Goal: Task Accomplishment & Management: Use online tool/utility

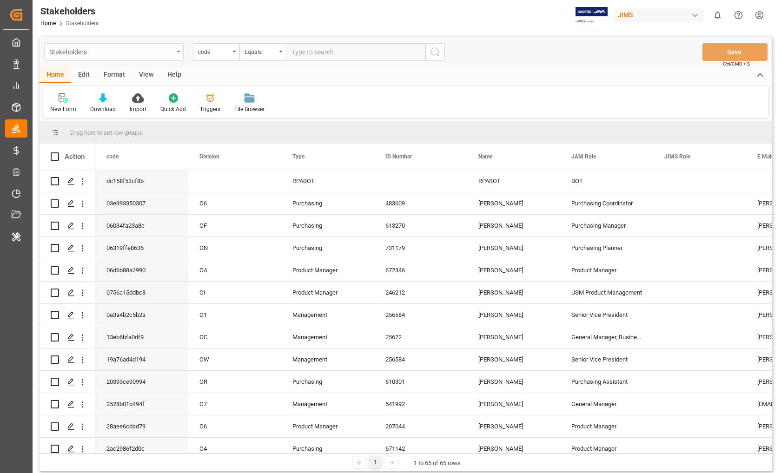
click at [120, 55] on div "Stakeholders" at bounding box center [111, 52] width 124 height 12
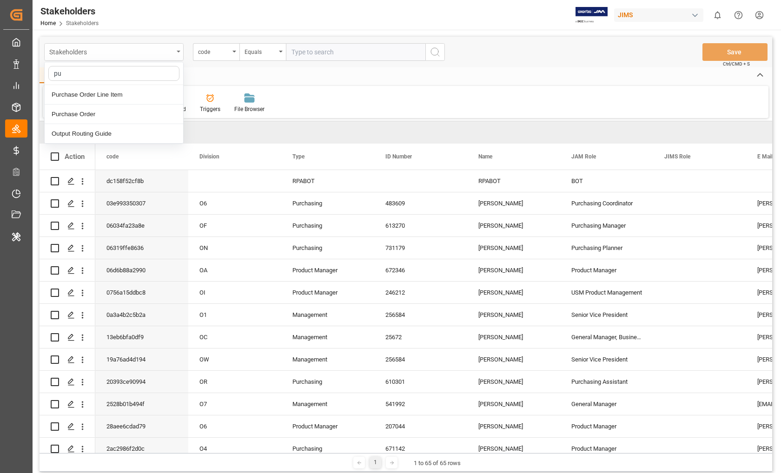
type input "pur"
click at [115, 116] on div "Purchase Order" at bounding box center [114, 115] width 139 height 20
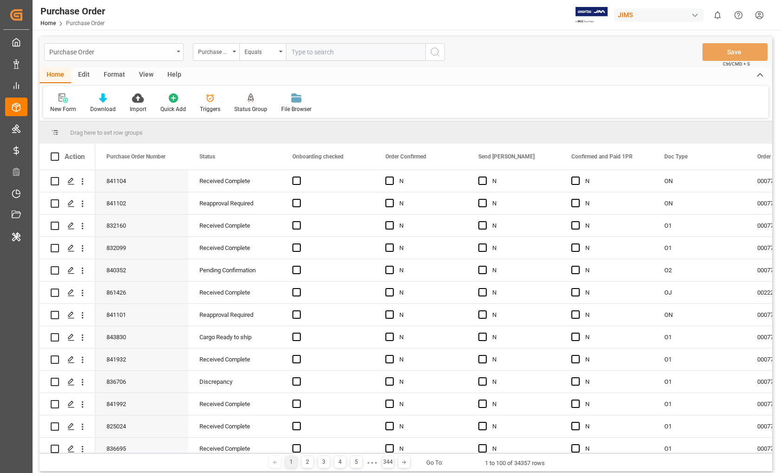
click at [100, 54] on div "Purchase Order" at bounding box center [111, 52] width 124 height 12
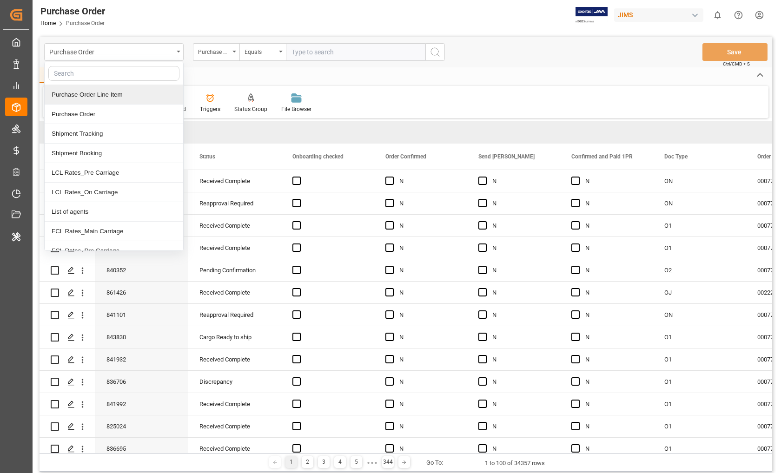
click at [96, 91] on div "Purchase Order Line Item" at bounding box center [114, 95] width 139 height 20
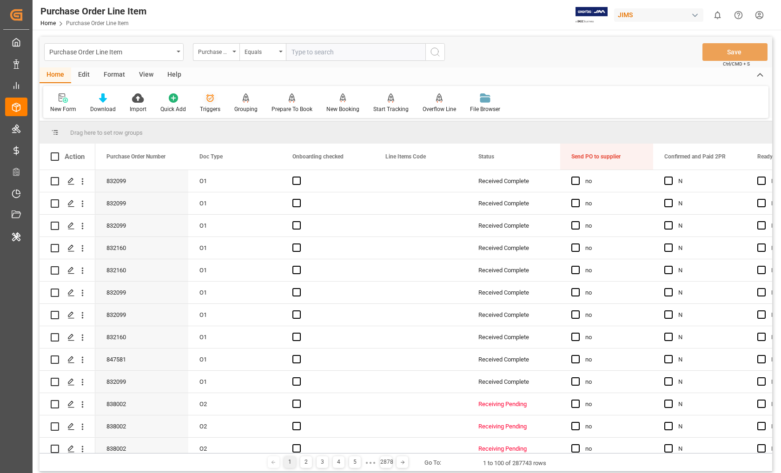
click at [209, 100] on icon at bounding box center [209, 97] width 9 height 9
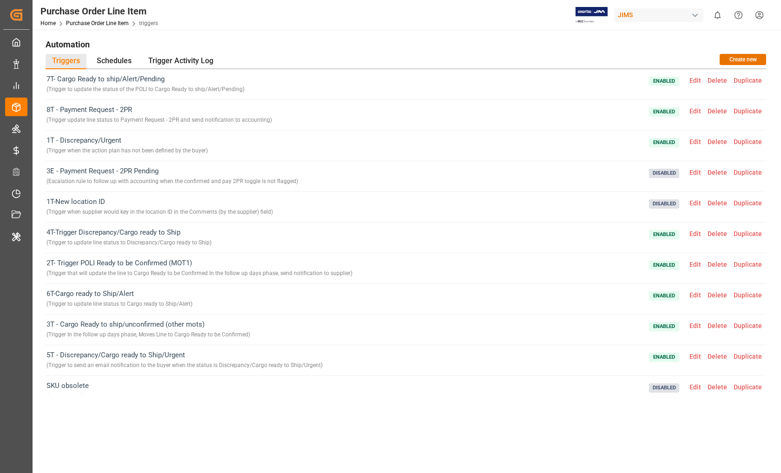
click at [696, 326] on span "Edit" at bounding box center [695, 325] width 18 height 7
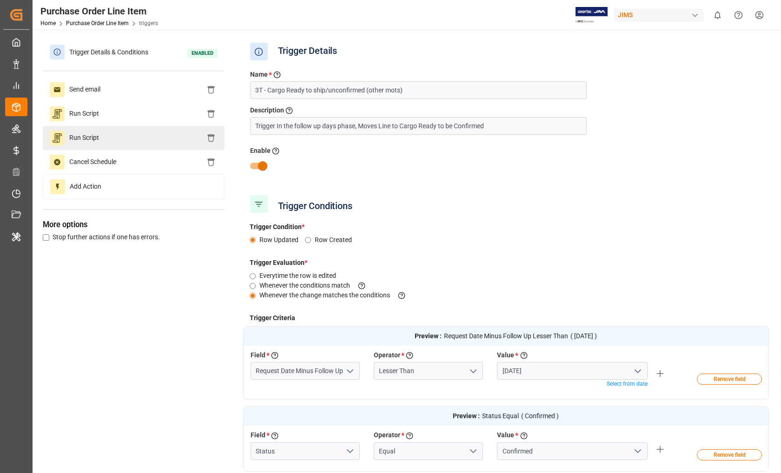
click at [167, 143] on div "Run Script" at bounding box center [134, 138] width 182 height 24
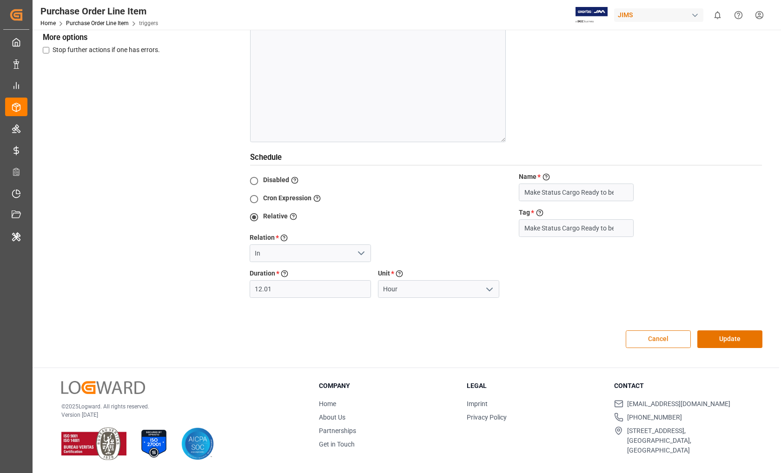
click at [644, 335] on button "Cancel" at bounding box center [658, 339] width 65 height 18
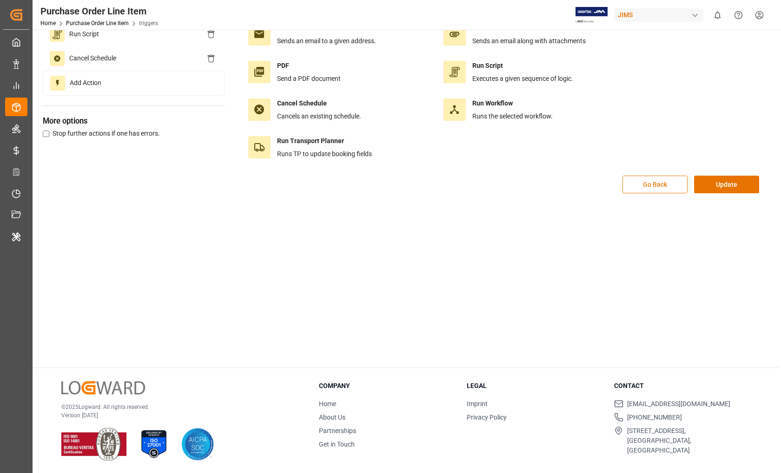
click at [655, 180] on button "Go Back" at bounding box center [654, 185] width 65 height 18
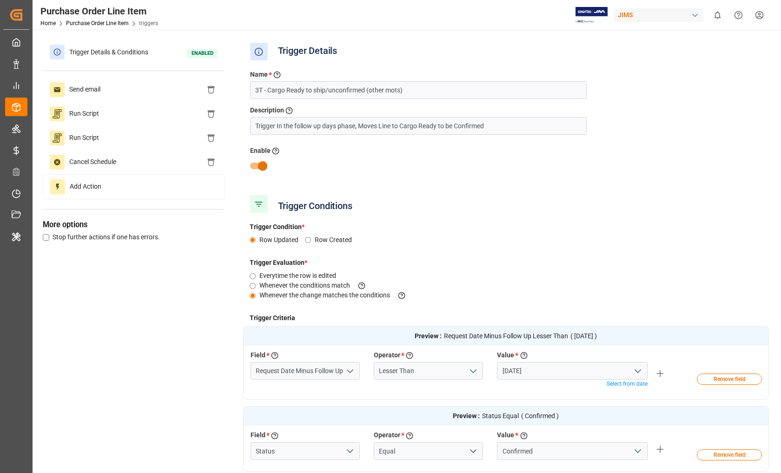
scroll to position [240, 0]
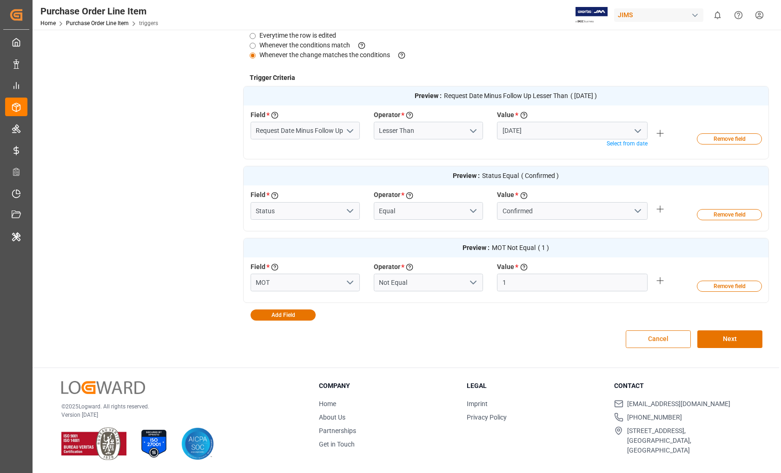
click at [637, 343] on button "Cancel" at bounding box center [658, 339] width 65 height 18
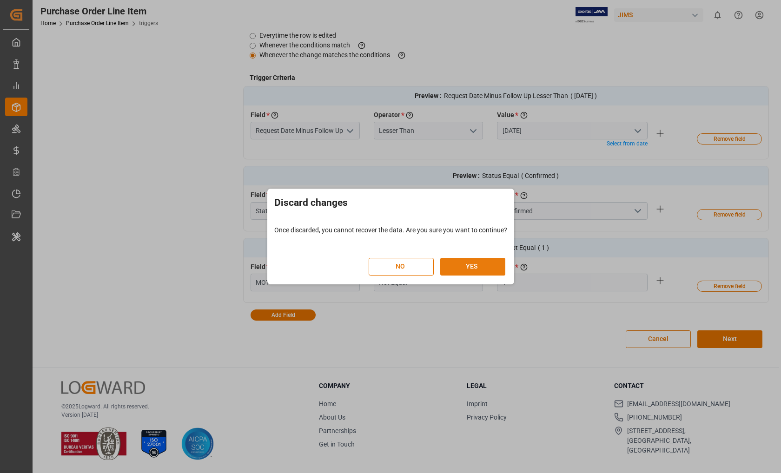
click at [481, 265] on button "YES" at bounding box center [472, 267] width 65 height 18
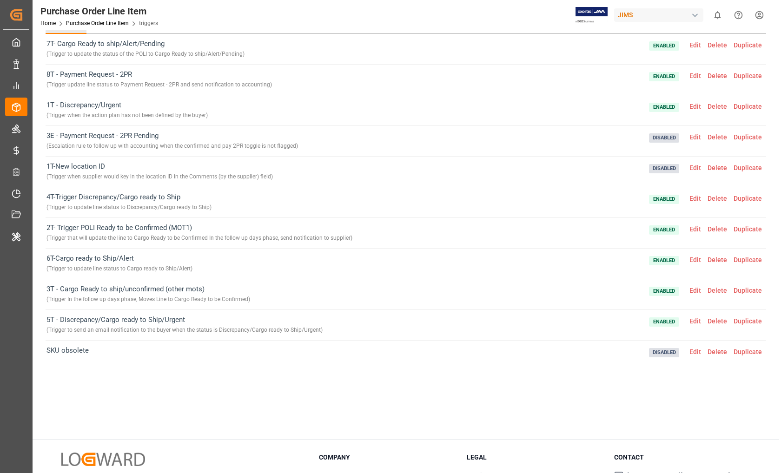
scroll to position [34, 0]
click at [116, 294] on span "3T - Cargo Ready to ship/unconfirmed (other mots) ( Trigger In the follow up da…" at bounding box center [148, 295] width 204 height 21
click at [119, 290] on span "3T - Cargo Ready to ship/unconfirmed (other mots) ( Trigger In the follow up da…" at bounding box center [148, 295] width 204 height 21
drag, startPoint x: 61, startPoint y: 290, endPoint x: 121, endPoint y: 292, distance: 60.0
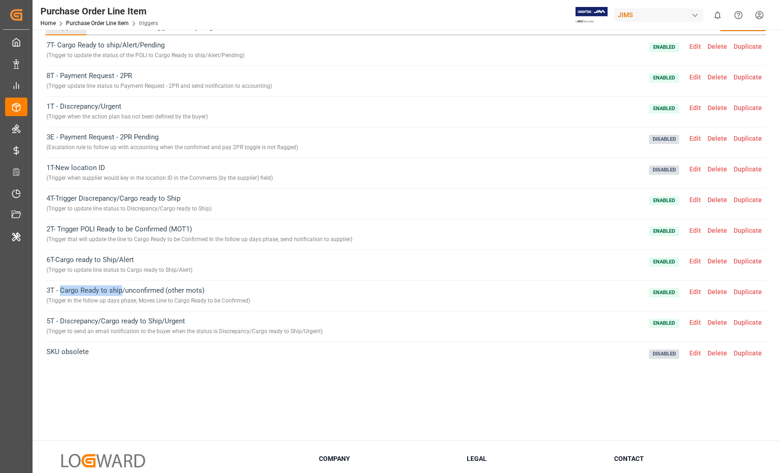
click at [121, 292] on span "3T - Cargo Ready to ship/unconfirmed (other mots) ( Trigger In the follow up da…" at bounding box center [148, 295] width 204 height 21
copy span "Cargo Ready to ship"
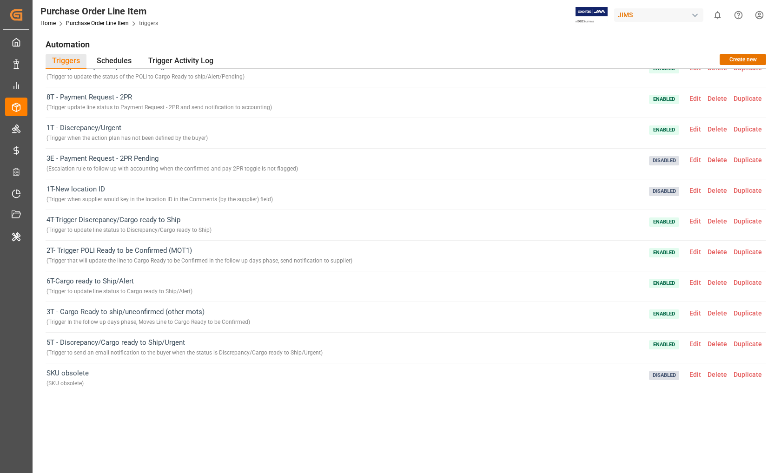
scroll to position [0, 0]
